Goal: Task Accomplishment & Management: Manage account settings

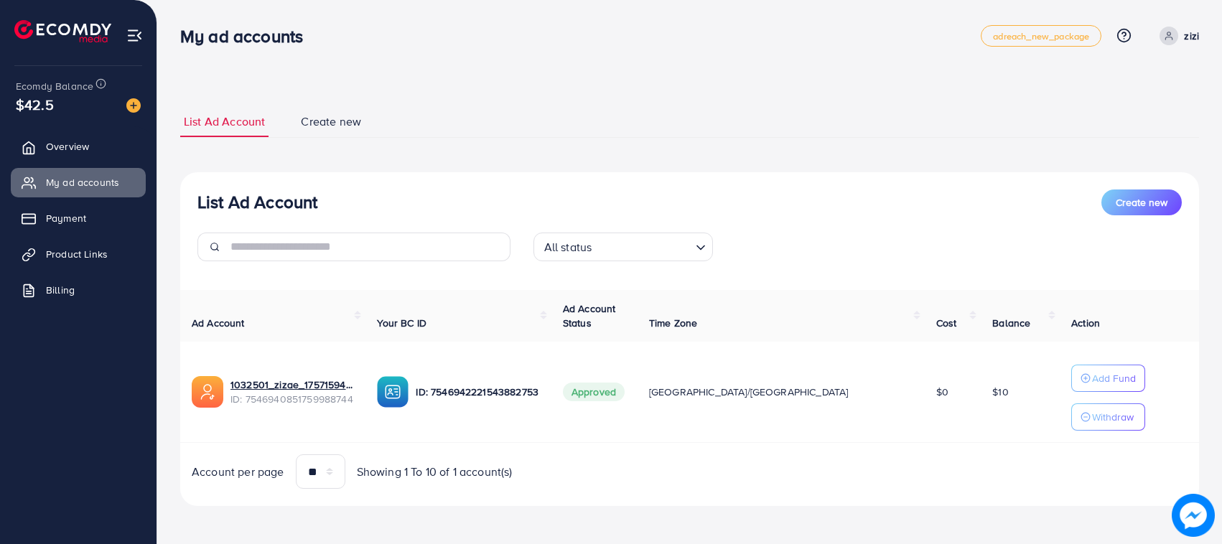
scroll to position [2, 0]
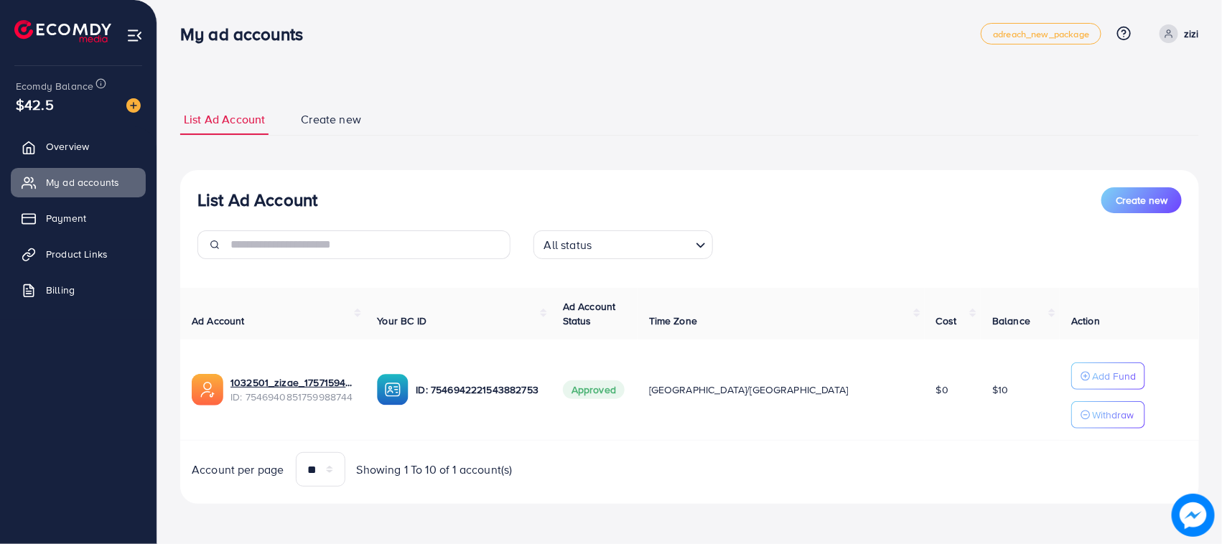
click at [54, 152] on span "Overview" at bounding box center [67, 146] width 43 height 14
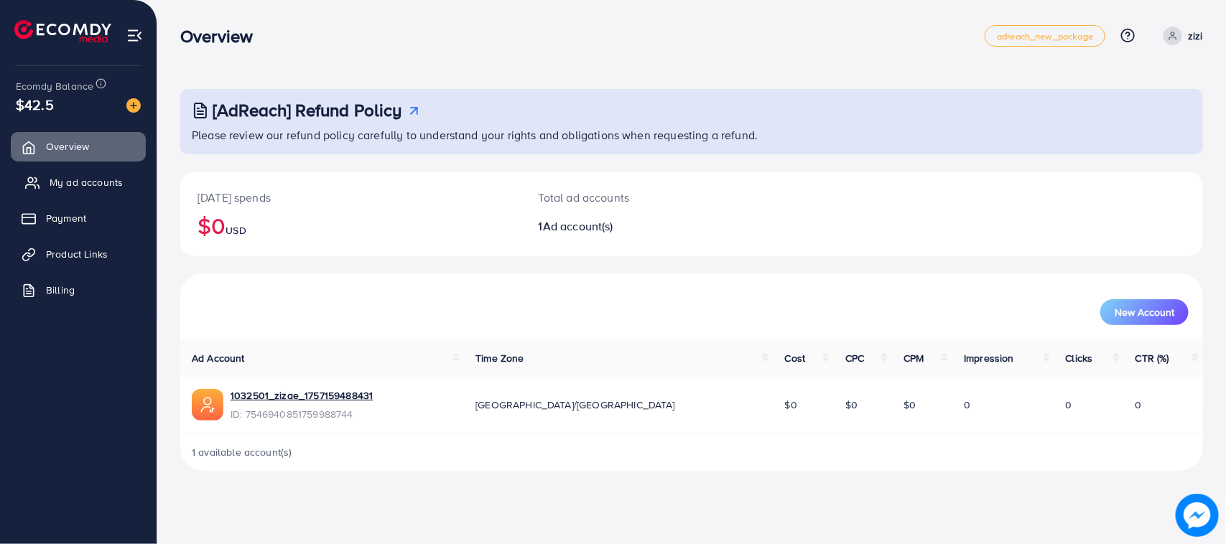
click at [120, 174] on link "My ad accounts" at bounding box center [78, 182] width 135 height 29
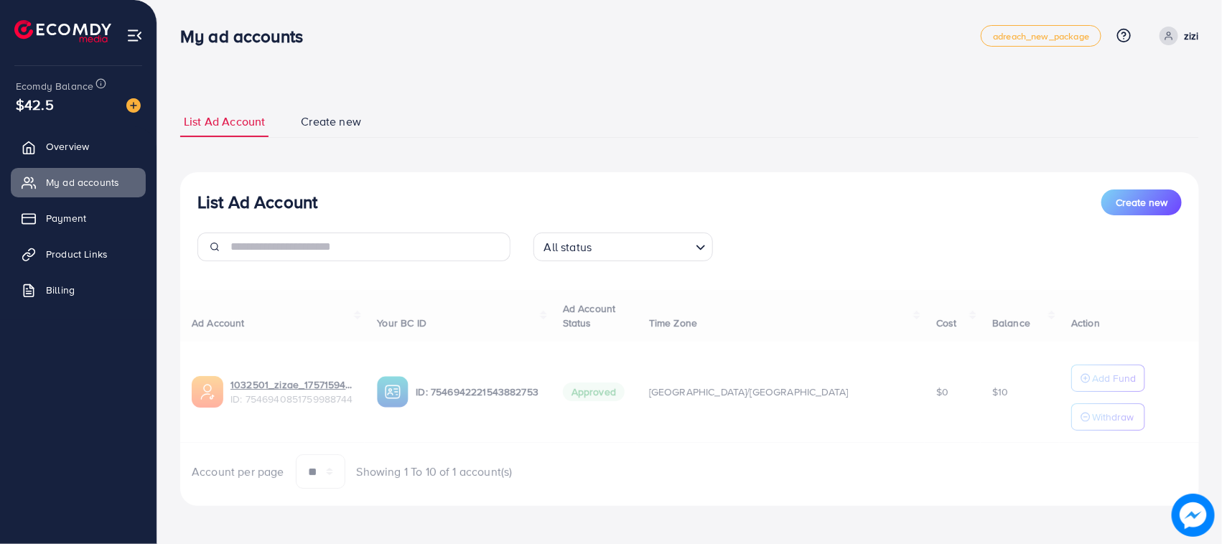
scroll to position [2, 0]
drag, startPoint x: 930, startPoint y: 382, endPoint x: 984, endPoint y: 399, distance: 56.3
click at [984, 399] on div "Ad Account Your BC ID Ad Account Status Time Zone Cost Balance Action 1032501_z…" at bounding box center [689, 388] width 1019 height 200
click at [974, 404] on div "Ad Account Your BC ID Ad Account Status Time Zone Cost Balance Action 1032501_z…" at bounding box center [689, 388] width 1019 height 200
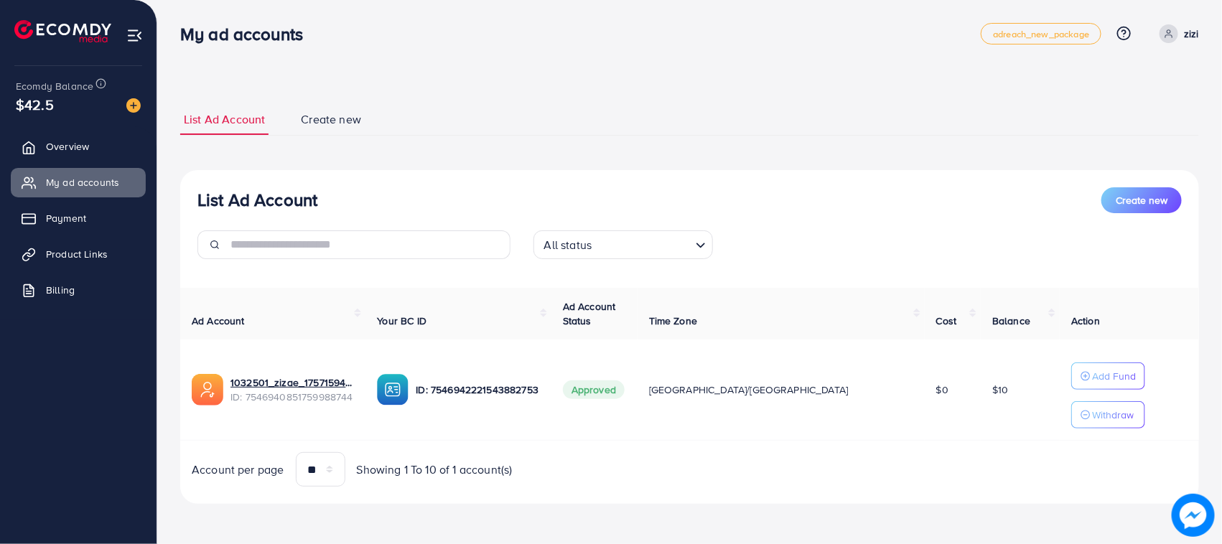
drag, startPoint x: 700, startPoint y: 126, endPoint x: 760, endPoint y: 112, distance: 61.1
click at [766, 112] on ul "List Ad Account Create new" at bounding box center [689, 120] width 1019 height 32
click at [98, 205] on link "Payment" at bounding box center [78, 218] width 135 height 29
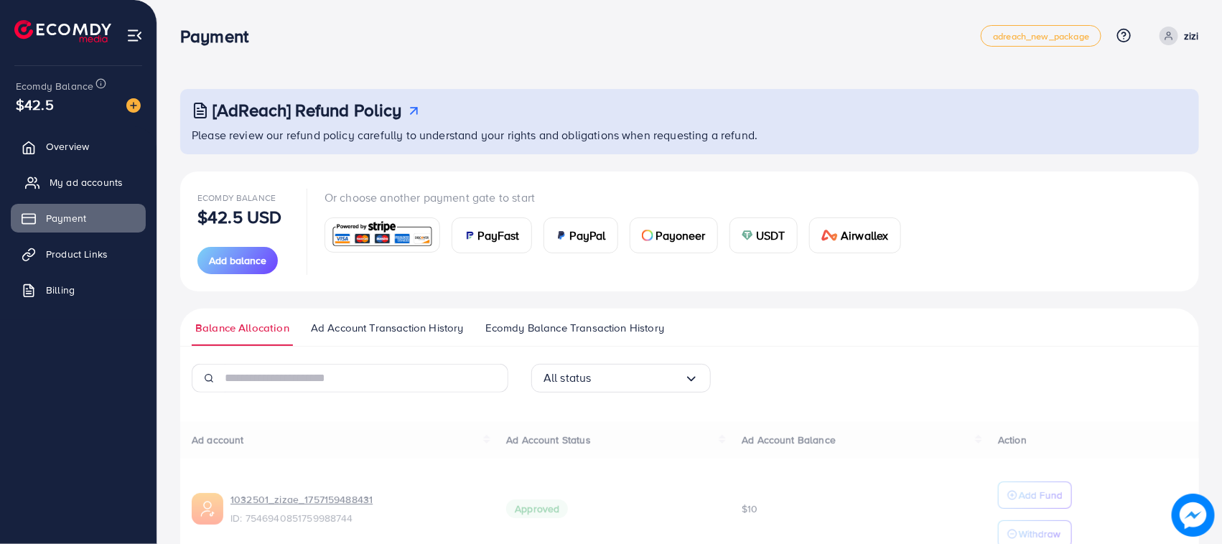
click at [96, 178] on span "My ad accounts" at bounding box center [86, 182] width 73 height 14
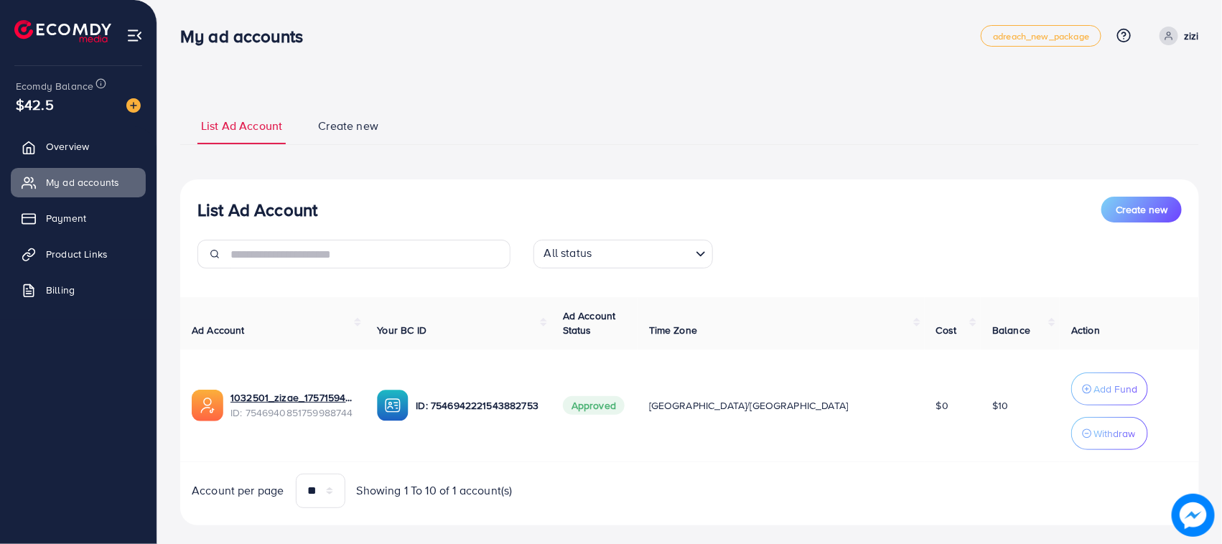
scroll to position [22, 0]
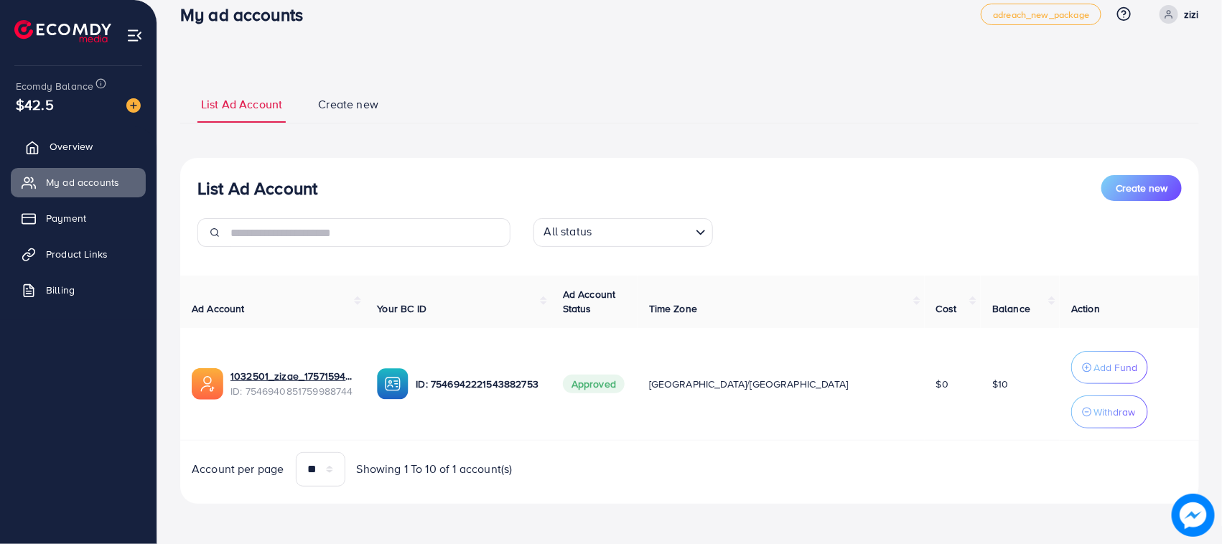
click at [55, 151] on span "Overview" at bounding box center [71, 146] width 43 height 14
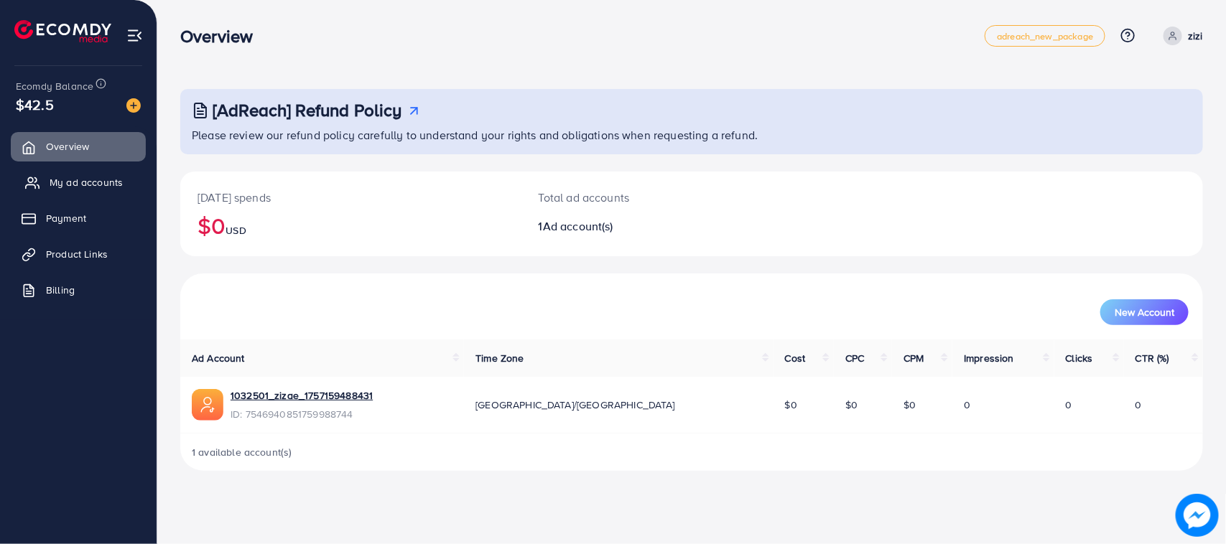
click at [88, 194] on link "My ad accounts" at bounding box center [78, 182] width 135 height 29
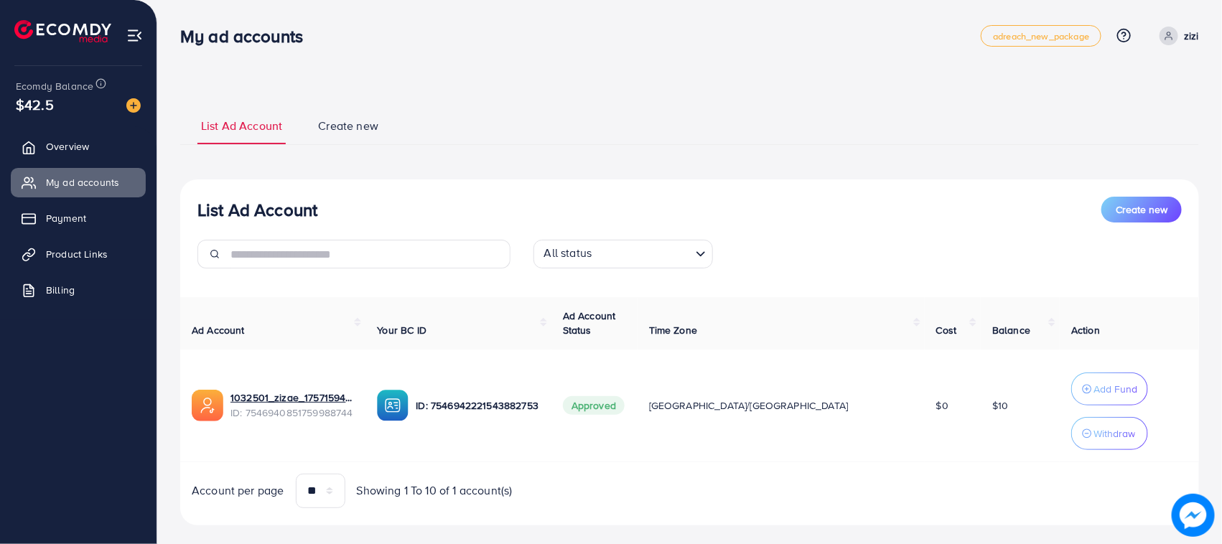
click at [1194, 39] on p "zizi" at bounding box center [1191, 35] width 15 height 17
click at [1089, 117] on link "Log out" at bounding box center [1130, 118] width 136 height 32
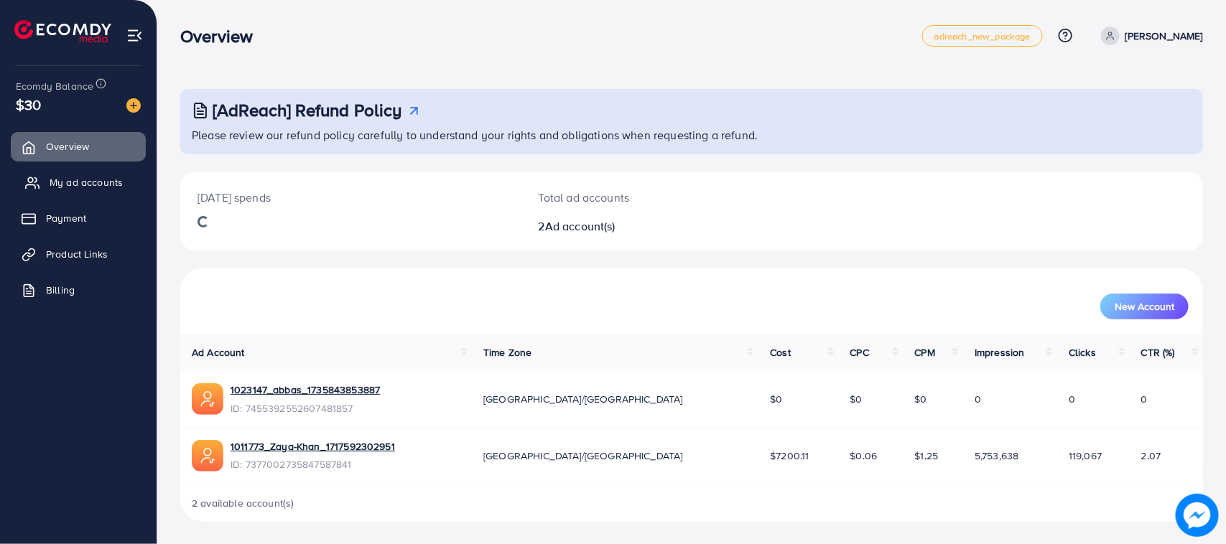
click at [69, 177] on span "My ad accounts" at bounding box center [86, 182] width 73 height 14
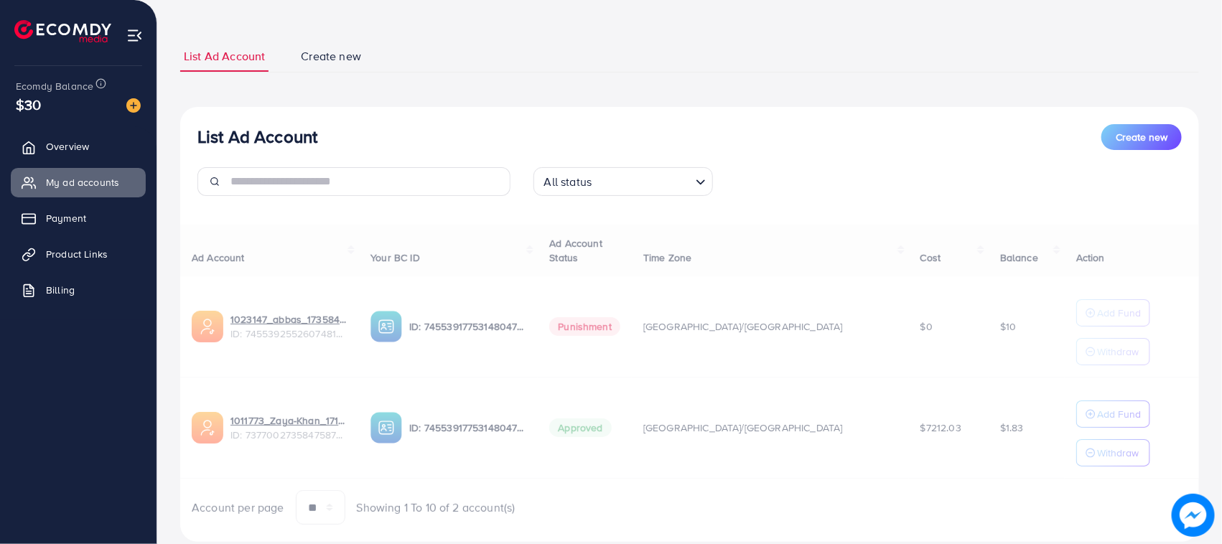
scroll to position [105, 0]
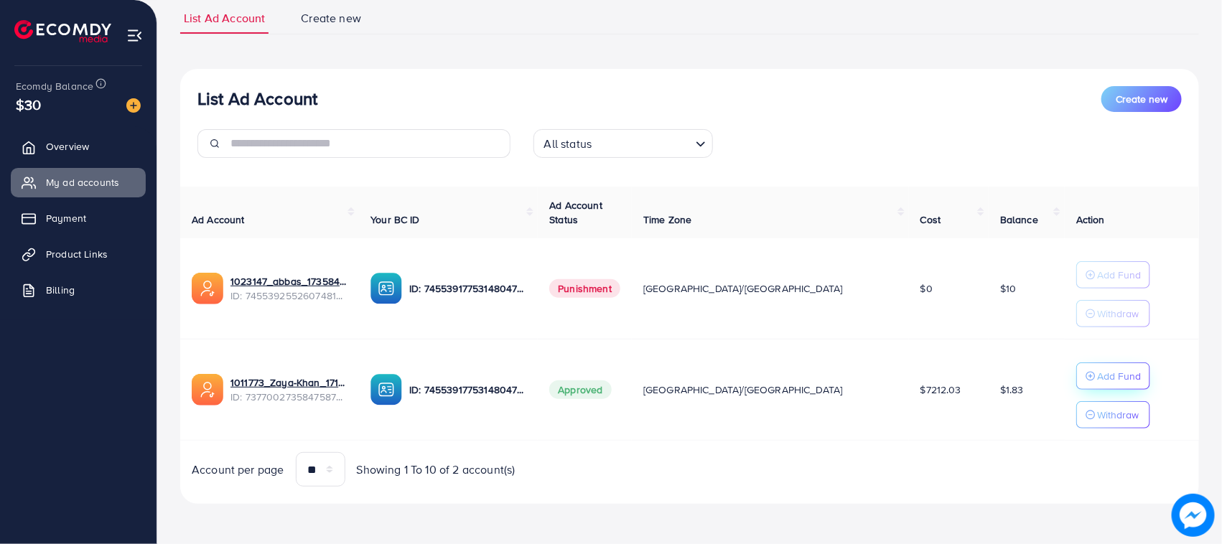
click at [1097, 381] on p "Add Fund" at bounding box center [1119, 376] width 44 height 17
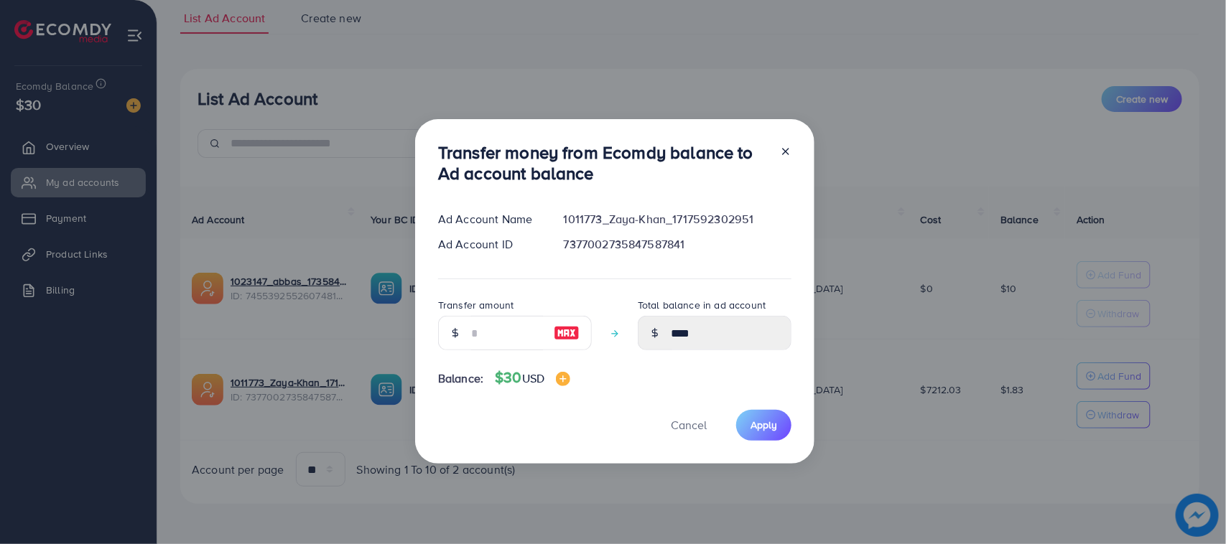
drag, startPoint x: 544, startPoint y: 334, endPoint x: 536, endPoint y: 332, distance: 8.0
click at [539, 334] on div at bounding box center [515, 333] width 154 height 34
click at [532, 332] on input "number" at bounding box center [507, 333] width 72 height 34
type input "*"
type input "****"
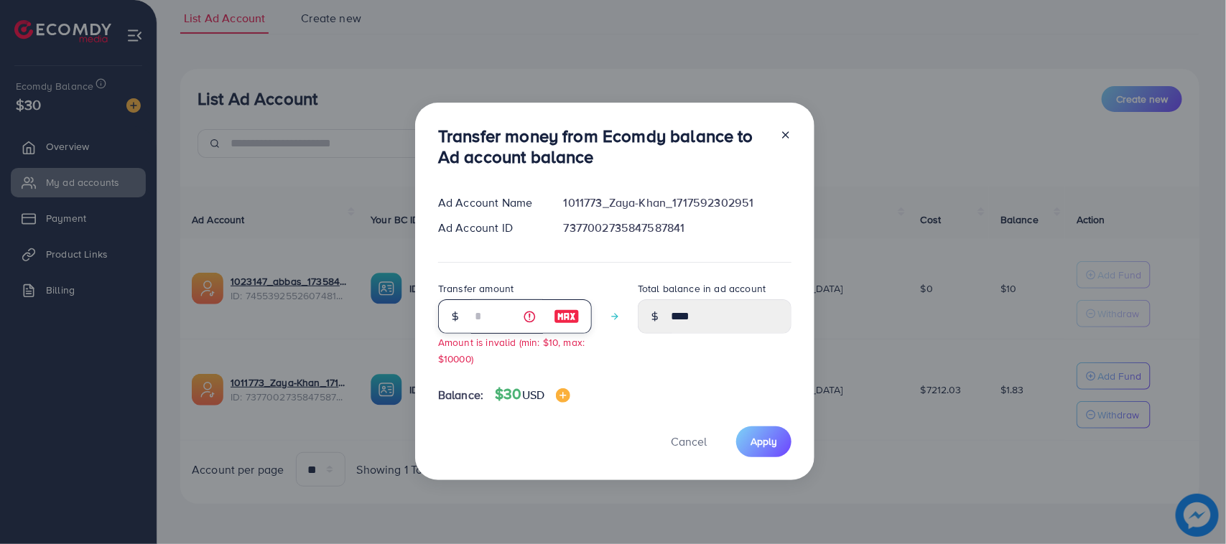
type input "**"
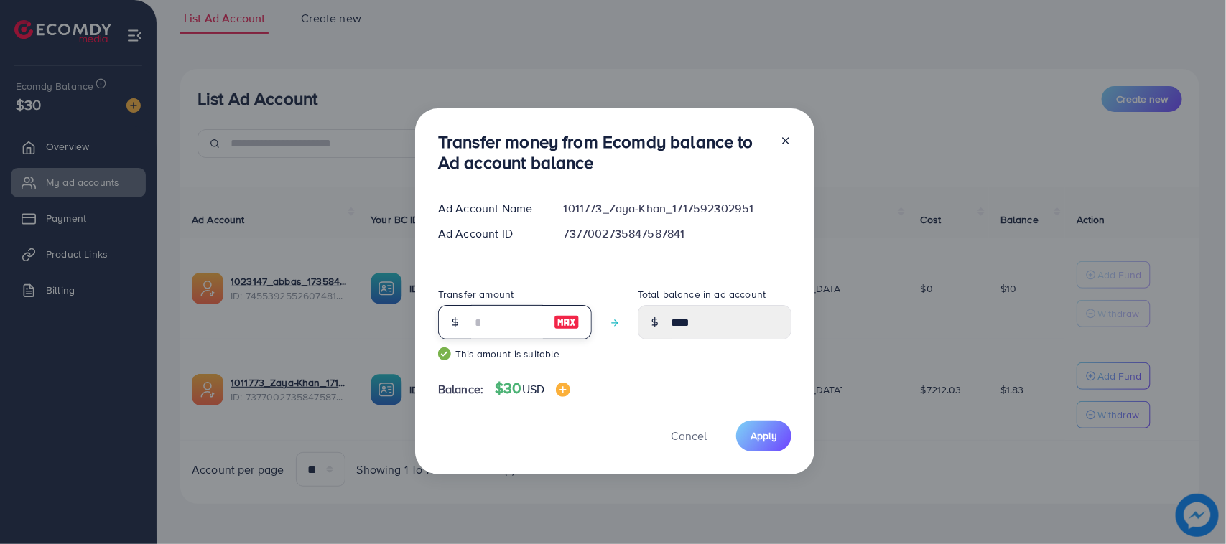
type input "*****"
type input "**"
click at [779, 435] on button "Apply" at bounding box center [763, 436] width 55 height 31
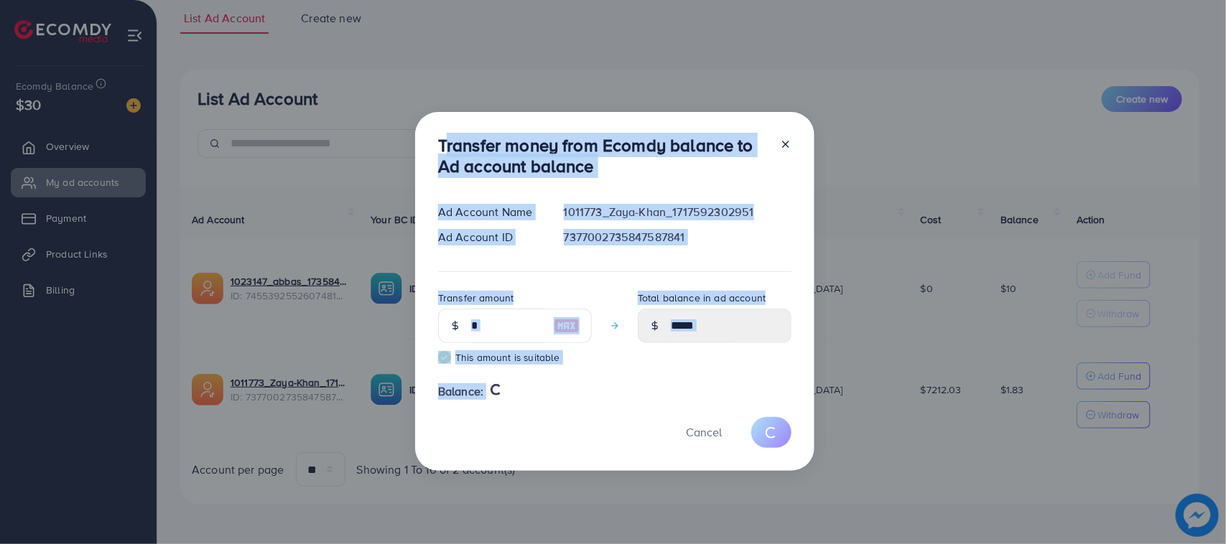
drag, startPoint x: 436, startPoint y: 135, endPoint x: 562, endPoint y: 407, distance: 300.1
click at [562, 407] on div "Transfer money from Ecomdy balance to Ad account balance Ad Account Name 101177…" at bounding box center [614, 291] width 399 height 359
click at [542, 421] on div "Cancel" at bounding box center [614, 432] width 353 height 31
type input "****"
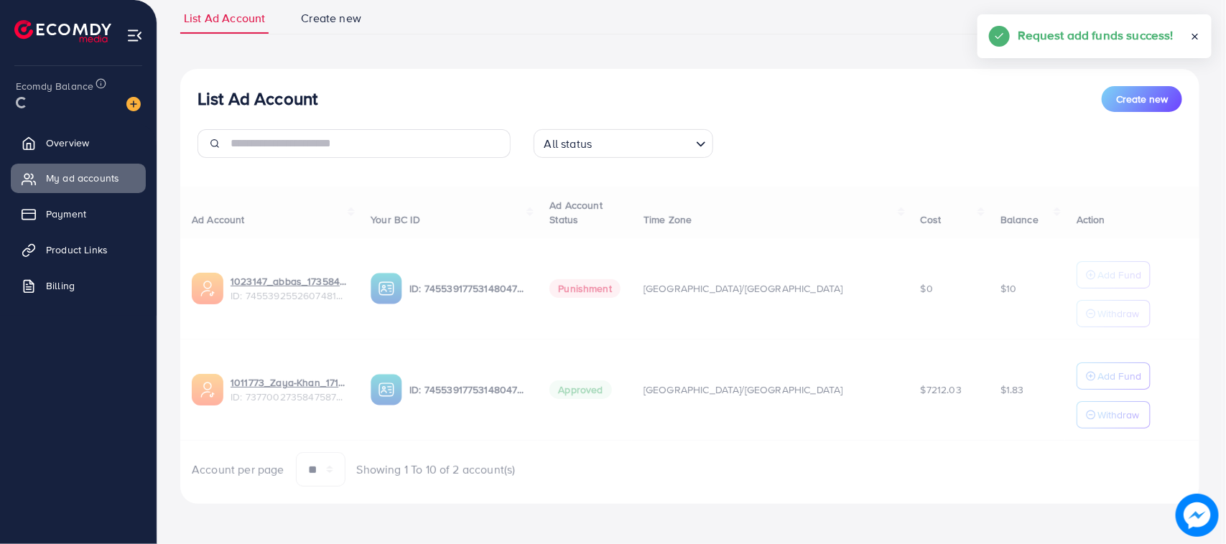
click at [435, 432] on div "Transfer money from Ecomdy balance to Ad account balance Ad Account Name 101177…" at bounding box center [614, 255] width 399 height 354
